Goal: Transaction & Acquisition: Obtain resource

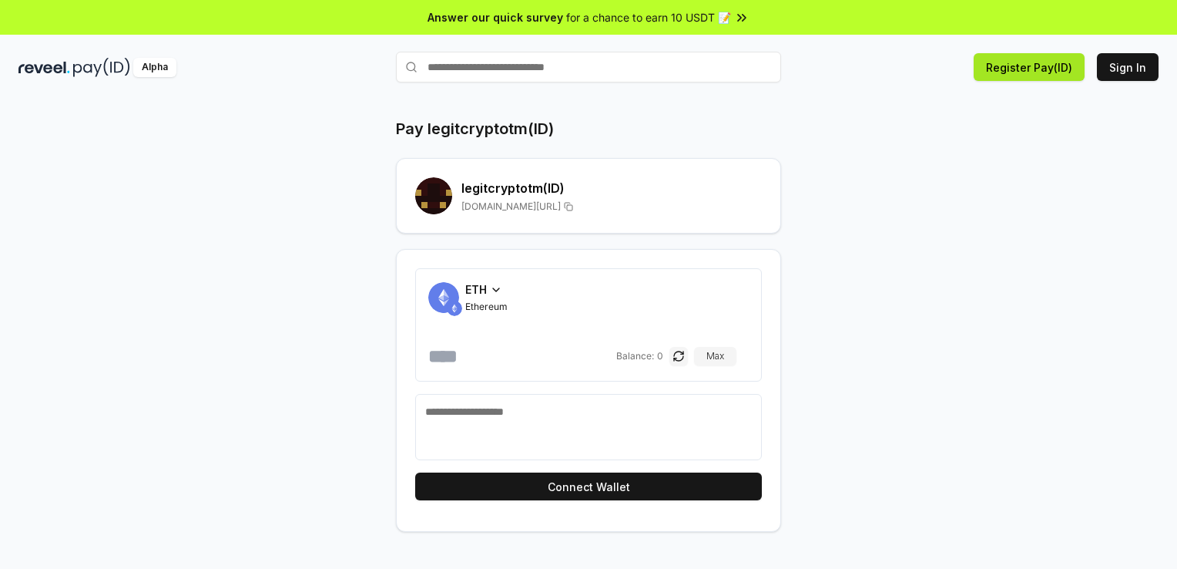
click at [974, 81] on button "Register Pay(ID)" at bounding box center [1029, 67] width 111 height 28
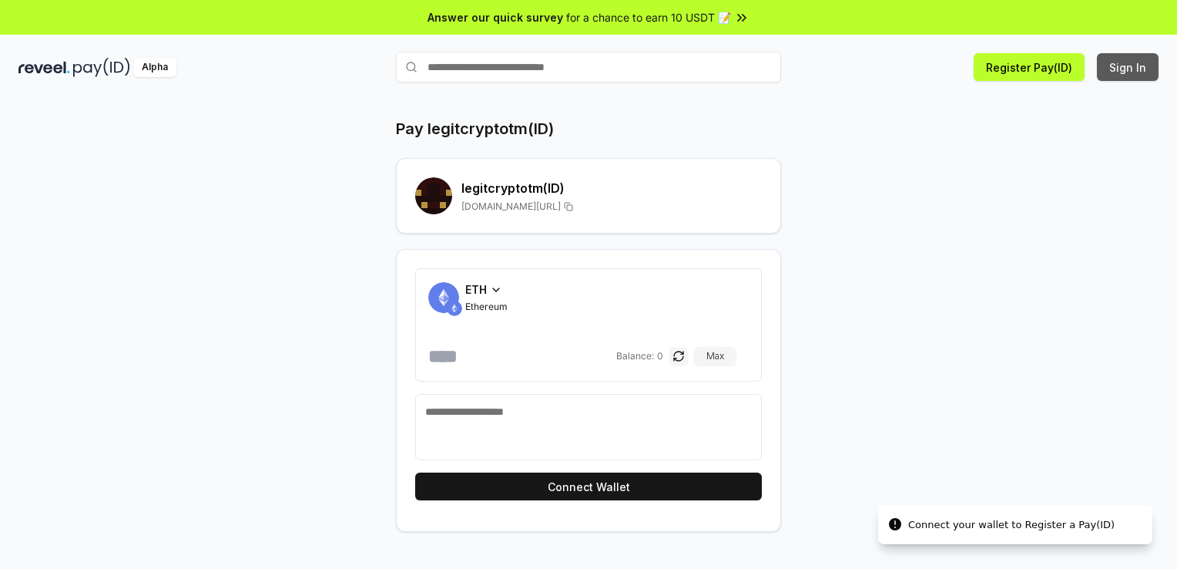
click at [1097, 81] on button "Sign In" at bounding box center [1128, 67] width 62 height 28
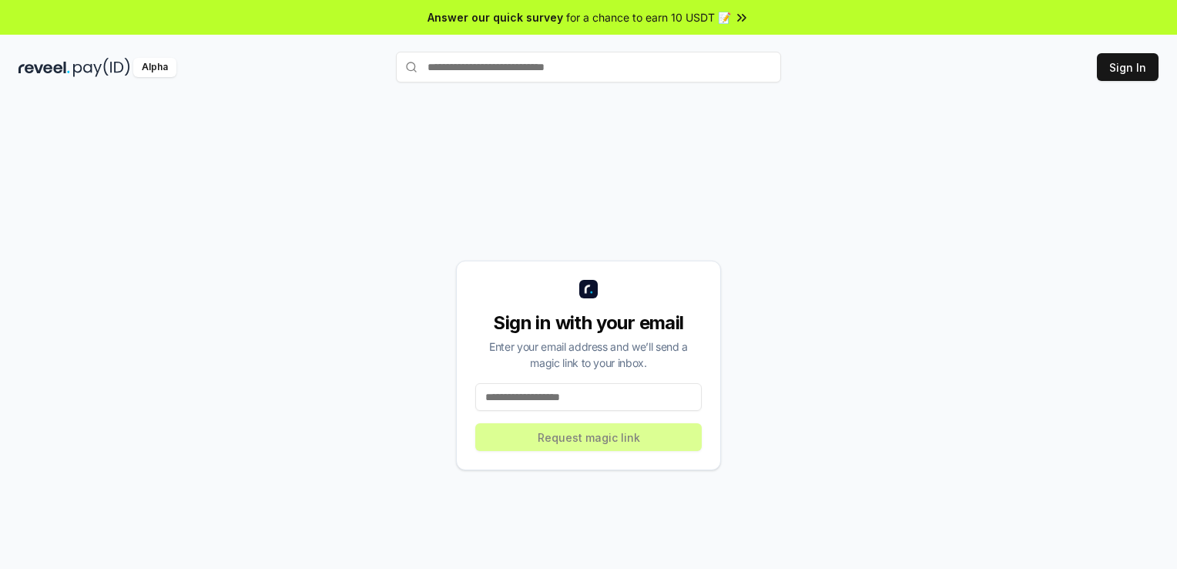
scroll to position [71, 0]
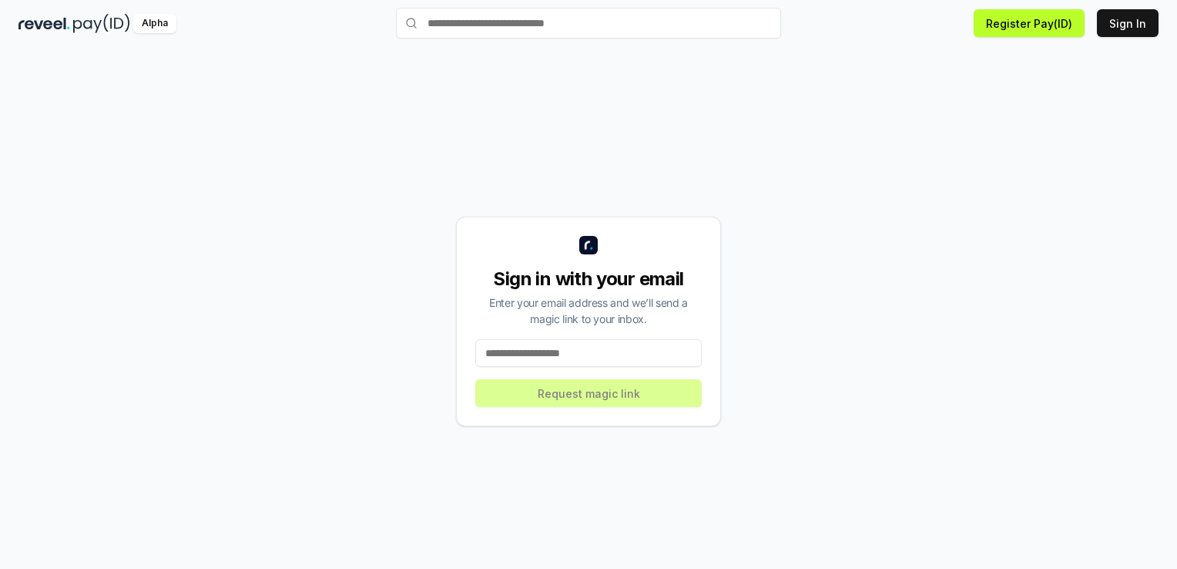
click at [588, 367] on input at bounding box center [588, 353] width 226 height 28
